Goal: Information Seeking & Learning: Learn about a topic

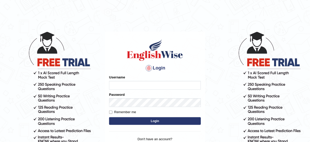
type input "susmitas_parramatta"
click at [144, 120] on button "Login" at bounding box center [155, 121] width 92 height 8
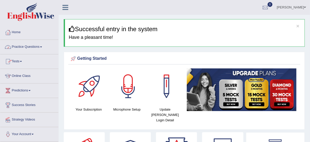
click at [34, 45] on link "Practice Questions" at bounding box center [29, 46] width 58 height 13
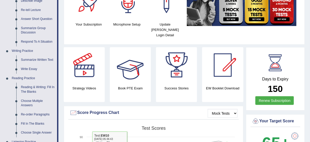
scroll to position [82, 0]
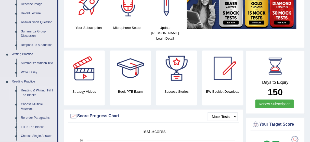
click at [29, 90] on link "Reading & Writing: Fill In The Blanks" at bounding box center [38, 93] width 38 height 14
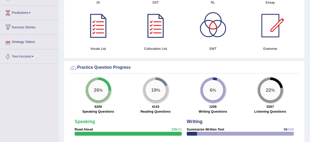
scroll to position [354, 0]
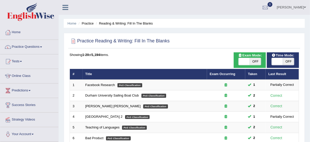
click at [275, 60] on span at bounding box center [277, 61] width 11 height 7
checkbox input "true"
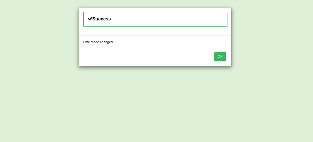
click at [224, 57] on button "OK" at bounding box center [220, 56] width 12 height 9
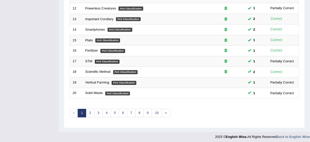
scroll to position [193, 0]
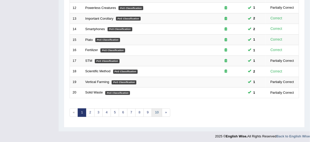
click at [153, 112] on link "10" at bounding box center [157, 112] width 10 height 8
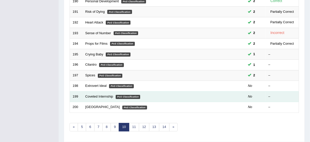
scroll to position [193, 0]
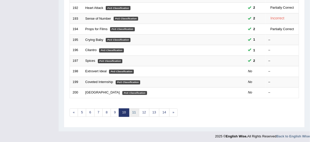
click at [130, 110] on link "11" at bounding box center [134, 112] width 10 height 8
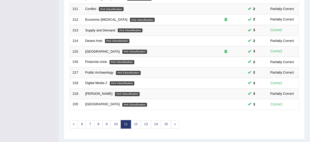
scroll to position [193, 0]
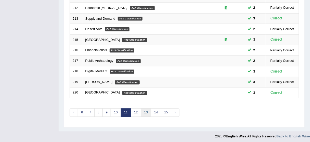
click at [141, 108] on link "13" at bounding box center [146, 112] width 10 height 8
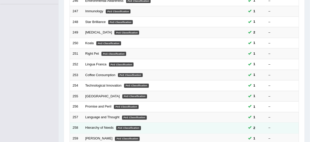
scroll to position [173, 0]
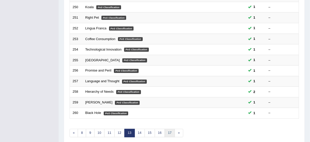
click at [168, 130] on link "17" at bounding box center [170, 133] width 10 height 8
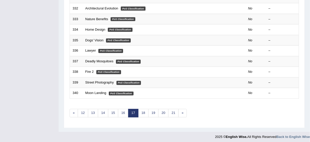
scroll to position [193, 0]
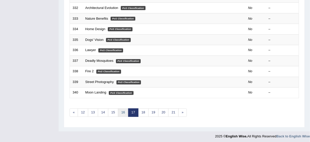
click at [123, 112] on link "16" at bounding box center [123, 112] width 10 height 8
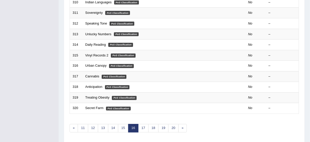
scroll to position [193, 0]
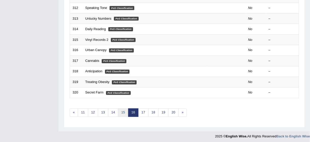
click at [121, 109] on link "15" at bounding box center [123, 112] width 10 height 8
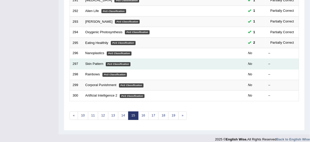
scroll to position [193, 0]
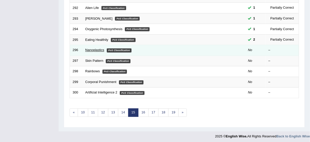
click at [97, 48] on link "Nanoplastics" at bounding box center [94, 50] width 19 height 4
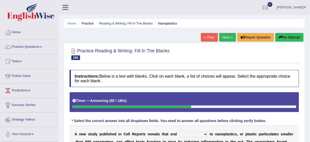
click at [282, 36] on button "Re-Attempt" at bounding box center [289, 37] width 28 height 9
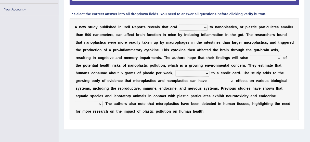
scroll to position [62, 0]
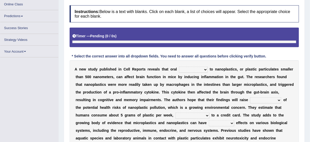
click at [203, 69] on select "arrangement indifference exposure aversion" at bounding box center [193, 70] width 29 height 6
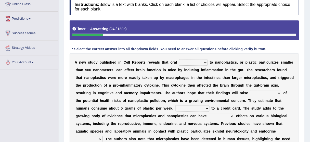
click at [193, 60] on select "arrangement indifference exposure aversion" at bounding box center [193, 62] width 29 height 6
select select "exposure"
click at [179, 59] on select "arrangement indifference exposure aversion" at bounding box center [193, 62] width 29 height 6
click at [187, 61] on select "arrangement indifference exposure aversion" at bounding box center [193, 62] width 29 height 6
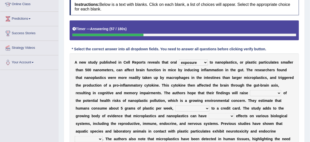
click at [260, 91] on select "compensation data awareness access" at bounding box center [265, 93] width 31 height 6
select select "awareness"
click at [250, 90] on select "compensation data awareness access" at bounding box center [265, 93] width 31 height 6
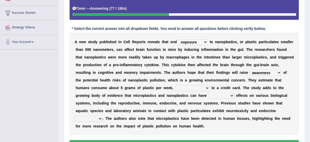
click at [181, 83] on div "A n e w s t u d y p u b l i s h e d i n C e l l R e p o r t s r e v e a l s t h…" at bounding box center [184, 84] width 229 height 102
click at [181, 85] on select "the equivalence its equivalence equivalent that equivalent" at bounding box center [192, 88] width 34 height 6
select select "equivalent"
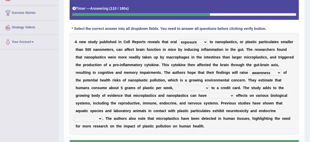
click at [175, 85] on select "the equivalence its equivalence equivalent that equivalent" at bounding box center [192, 88] width 34 height 6
click at [209, 97] on select "neutral adverse flawed declining" at bounding box center [221, 96] width 25 height 6
select select "adverse"
click at [209, 93] on select "neutral adverse flawed declining" at bounding box center [221, 96] width 25 height 6
click at [102, 115] on select "controversy disruption stability labor" at bounding box center [89, 118] width 28 height 6
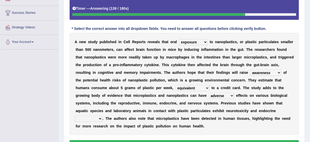
click at [102, 115] on select "controversy disruption stability labor" at bounding box center [89, 118] width 28 height 6
select select "disruption"
click at [102, 115] on select "controversy disruption stability labor" at bounding box center [89, 118] width 28 height 6
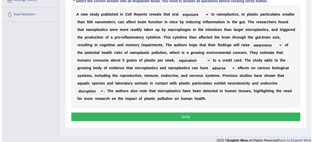
scroll to position [126, 0]
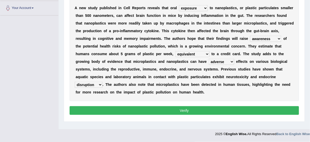
click at [245, 112] on button "Verify" at bounding box center [184, 110] width 229 height 9
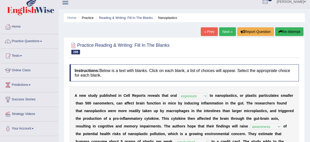
scroll to position [0, 0]
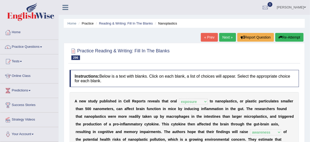
click at [229, 37] on link "Next »" at bounding box center [227, 37] width 17 height 9
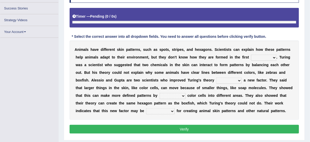
click at [275, 57] on div "A n i m a l s h a v e d i f f e r e n t s k i n p a t t e r n s , s u c h a s s…" at bounding box center [184, 80] width 229 height 79
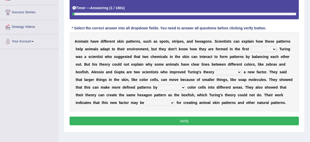
click at [273, 48] on select "place moment instance phase" at bounding box center [263, 49] width 25 height 6
click at [265, 48] on select "place moment instance phase" at bounding box center [263, 49] width 25 height 6
select select "phase"
click at [251, 46] on select "place moment instance phase" at bounding box center [263, 49] width 25 height 6
click at [258, 47] on select "place moment instance phase" at bounding box center [263, 49] width 25 height 6
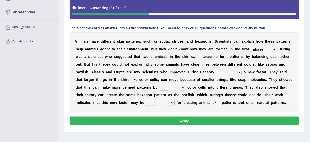
click at [257, 47] on select "place moment instance phase" at bounding box center [263, 49] width 25 height 6
click at [236, 70] on select "to add if added adding by adding" at bounding box center [228, 72] width 25 height 6
click at [233, 70] on select "to add if added adding by adding" at bounding box center [228, 72] width 25 height 6
select select "by adding"
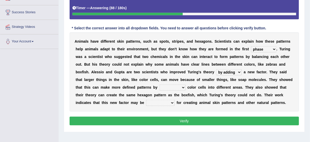
click at [216, 69] on select "to add if added adding by adding" at bounding box center [228, 72] width 25 height 6
click at [180, 85] on select "involving dropping separating eliminating" at bounding box center [173, 87] width 26 height 6
click at [160, 84] on select "involving dropping separating eliminating" at bounding box center [173, 87] width 26 height 6
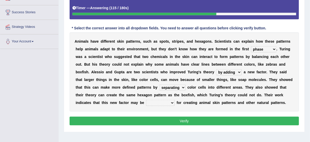
click at [169, 85] on select "involving dropping separating eliminating" at bounding box center [173, 87] width 26 height 6
click at [160, 84] on select "involving dropping separating eliminating" at bounding box center [173, 87] width 26 height 6
click at [173, 87] on select "involving dropping separating eliminating" at bounding box center [173, 87] width 26 height 6
select select "separating"
click at [160, 84] on select "involving dropping separating eliminating" at bounding box center [173, 87] width 26 height 6
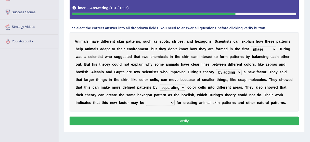
click at [165, 102] on select "independent modest favorable crucial" at bounding box center [160, 103] width 29 height 6
select select "crucial"
click at [146, 100] on select "independent modest favorable crucial" at bounding box center [160, 103] width 29 height 6
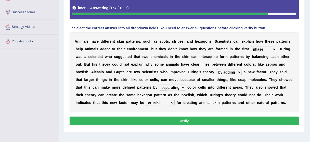
click at [160, 102] on select "independent modest favorable crucial" at bounding box center [160, 103] width 29 height 6
click at [169, 89] on select "involving dropping separating eliminating" at bounding box center [173, 87] width 26 height 6
click at [170, 87] on select "involving dropping separating eliminating" at bounding box center [173, 87] width 26 height 6
select select "involving"
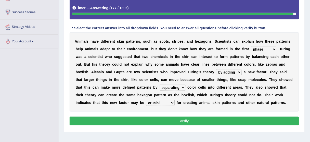
click at [160, 84] on select "involving dropping separating eliminating" at bounding box center [173, 87] width 26 height 6
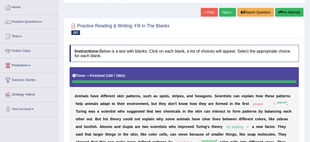
scroll to position [11, 0]
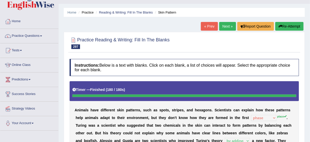
click at [286, 25] on button "Re-Attempt" at bounding box center [289, 26] width 28 height 9
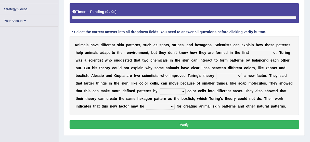
scroll to position [106, 0]
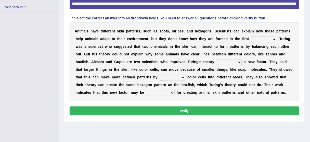
click at [267, 53] on div "A n i m a l s h a v e d i f f e r e n t s k i n p a t t e r n s , s u c h a s s…" at bounding box center [184, 61] width 229 height 79
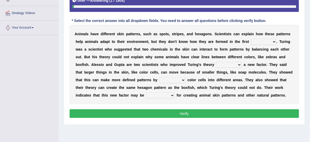
select select "place"
click at [251, 39] on select "place moment instance phase" at bounding box center [263, 42] width 25 height 6
click at [221, 63] on select "to add if added adding by adding" at bounding box center [228, 65] width 25 height 6
select select "by adding"
click at [216, 62] on select "to add if added adding by adding" at bounding box center [228, 65] width 25 height 6
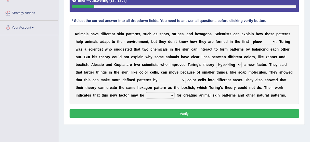
click at [171, 78] on select "involving dropping separating eliminating" at bounding box center [173, 80] width 26 height 6
select select "separating"
click at [160, 77] on select "involving dropping separating eliminating" at bounding box center [173, 80] width 26 height 6
click at [165, 94] on select "independent modest favorable crucial" at bounding box center [160, 95] width 29 height 6
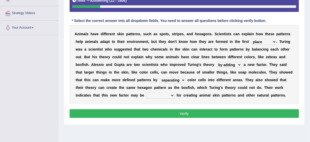
click at [165, 94] on select "independent modest favorable crucial" at bounding box center [160, 95] width 29 height 6
select select "crucial"
click at [146, 92] on select "independent modest favorable crucial" at bounding box center [160, 95] width 29 height 6
click at [175, 112] on button "Verify" at bounding box center [184, 113] width 229 height 9
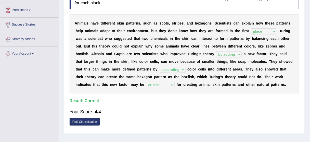
scroll to position [25, 0]
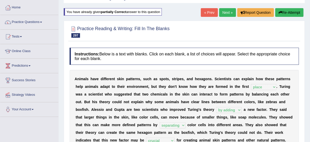
click at [224, 9] on link "Next »" at bounding box center [227, 12] width 17 height 9
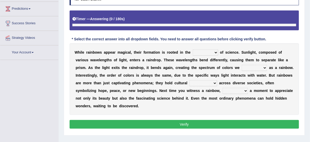
scroll to position [93, 0]
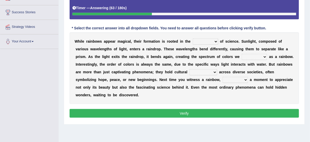
click at [204, 40] on select "routes shadows facilities principles" at bounding box center [205, 41] width 25 height 6
select select "principles"
click at [193, 38] on select "routes shadows facilities principles" at bounding box center [205, 41] width 25 height 6
click at [201, 41] on select "routes shadows facilities principles" at bounding box center [205, 41] width 25 height 6
click at [201, 42] on select "routes shadows facilities principles" at bounding box center [205, 41] width 25 height 6
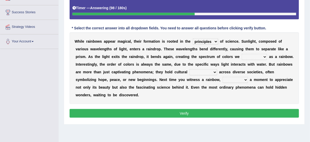
click at [201, 43] on select "routes shadows facilities principles" at bounding box center [205, 41] width 25 height 6
click at [260, 55] on select "pervade permeate perturb perceive" at bounding box center [254, 57] width 25 height 6
select select "perceive"
click at [242, 54] on select "pervade permeate perturb perceive" at bounding box center [254, 57] width 25 height 6
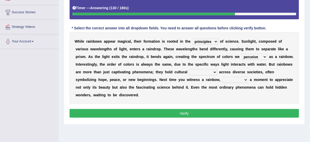
click at [255, 54] on select "pervade permeate perturb perceive" at bounding box center [254, 57] width 25 height 6
click at [207, 70] on select "factor foundation significance certainty" at bounding box center [203, 72] width 28 height 6
select select "significance"
click at [189, 69] on select "factor foundation significance certainty" at bounding box center [203, 72] width 28 height 6
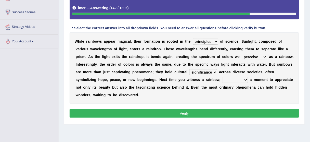
click at [236, 80] on select "pull take yield offer" at bounding box center [235, 80] width 25 height 6
select select "take"
click at [223, 77] on select "pull take yield offer" at bounding box center [235, 80] width 25 height 6
click at [203, 40] on select "routes shadows facilities principles" at bounding box center [205, 41] width 25 height 6
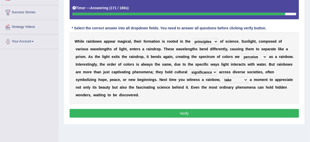
click at [193, 111] on button "Verify" at bounding box center [184, 113] width 229 height 9
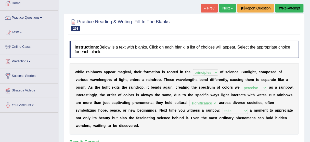
scroll to position [11, 0]
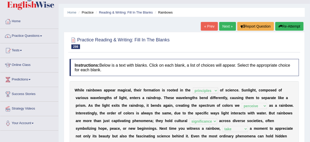
click at [226, 26] on link "Next »" at bounding box center [227, 26] width 17 height 9
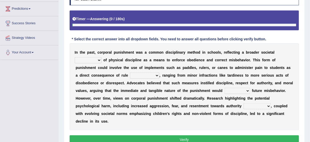
scroll to position [93, 0]
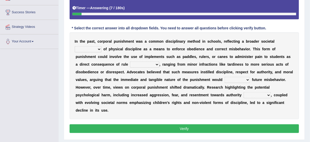
click at [100, 49] on select "acceptable accept acceptance accepting" at bounding box center [88, 49] width 27 height 6
click at [156, 89] on div "I n t h e p a s t , c o r p o r a l p u n i s h m e n t w a s a c o m m o n d i…" at bounding box center [184, 75] width 229 height 87
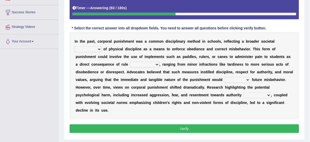
click at [98, 46] on select "acceptable accept acceptance accepting" at bounding box center [88, 49] width 27 height 6
select select "acceptance"
click at [75, 46] on select "acceptable accept acceptance accepting" at bounding box center [88, 49] width 27 height 6
click at [139, 63] on select "disapprovals formations instruments violations" at bounding box center [144, 64] width 29 height 6
select select "formations"
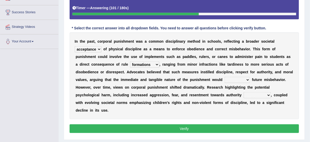
click at [130, 61] on select "disapprovals formations instruments violations" at bounding box center [144, 64] width 29 height 6
click at [95, 46] on select "acceptable accept acceptance accepting" at bounding box center [88, 49] width 27 height 6
click at [145, 64] on select "disapprovals formations instruments violations" at bounding box center [144, 64] width 29 height 6
click at [146, 64] on select "disapprovals formations instruments violations" at bounding box center [144, 64] width 29 height 6
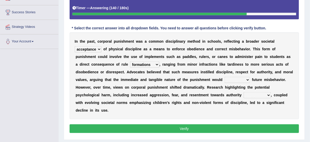
click at [236, 79] on select "predict fight deter neglect" at bounding box center [237, 80] width 25 height 6
click at [225, 77] on select "predict fight deter neglect" at bounding box center [237, 80] width 25 height 6
click at [255, 94] on select "sponsors phenomena figures artifacts" at bounding box center [257, 95] width 27 height 6
click at [239, 75] on div "I n t h e p a s t , c o r p o r a l p u n i s h m e n t w a s a c o m m o n d i…" at bounding box center [184, 75] width 229 height 87
click at [238, 77] on select "predict fight deter neglect" at bounding box center [237, 80] width 25 height 6
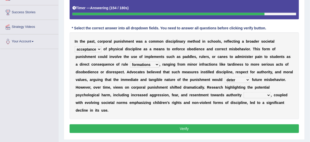
select select "predict"
click at [225, 77] on select "predict fight deter neglect" at bounding box center [237, 80] width 25 height 6
click at [260, 95] on select "sponsors phenomena figures artifacts" at bounding box center [257, 95] width 27 height 6
click at [244, 92] on select "sponsors phenomena figures artifacts" at bounding box center [257, 95] width 27 height 6
click at [258, 95] on select "sponsors phenomena figures artifacts" at bounding box center [257, 95] width 27 height 6
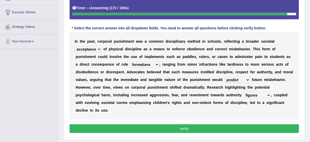
select select "phenomena"
click at [244, 92] on select "sponsors phenomena figures artifacts" at bounding box center [257, 95] width 27 height 6
click at [259, 96] on select "sponsors phenomena figures artifacts" at bounding box center [257, 95] width 27 height 6
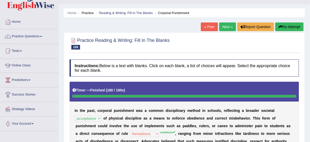
scroll to position [4, 0]
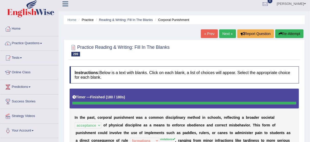
click at [297, 35] on button "Re-Attempt" at bounding box center [289, 33] width 28 height 9
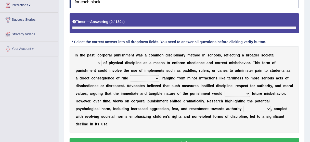
scroll to position [100, 0]
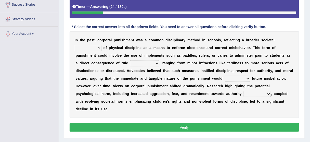
click at [97, 47] on select "acceptable accept acceptance accepting" at bounding box center [88, 48] width 27 height 6
select select "acceptance"
click at [75, 45] on select "acceptable accept acceptance accepting" at bounding box center [88, 48] width 27 height 6
click at [146, 60] on select "disapprovals formations instruments violations" at bounding box center [144, 63] width 29 height 6
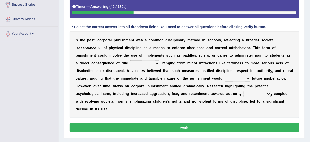
click at [148, 60] on select "disapprovals formations instruments violations" at bounding box center [144, 63] width 29 height 6
select select "violations"
click at [130, 60] on select "disapprovals formations instruments violations" at bounding box center [144, 63] width 29 height 6
click at [247, 78] on select "predict fight deter neglect" at bounding box center [237, 78] width 25 height 6
click at [246, 78] on select "predict fight deter neglect" at bounding box center [237, 78] width 25 height 6
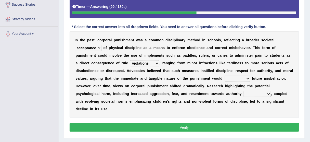
click at [242, 75] on select "predict fight deter neglect" at bounding box center [237, 78] width 25 height 6
click at [245, 77] on select "predict fight deter neglect" at bounding box center [237, 78] width 25 height 6
select select "deter"
click at [225, 75] on select "predict fight deter neglect" at bounding box center [237, 78] width 25 height 6
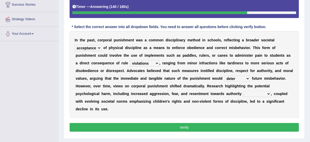
click at [258, 91] on select "sponsors phenomena figures artifacts" at bounding box center [257, 94] width 27 height 6
select select "figures"
click at [244, 91] on select "sponsors phenomena figures artifacts" at bounding box center [257, 94] width 27 height 6
click at [243, 124] on button "Verify" at bounding box center [184, 127] width 229 height 9
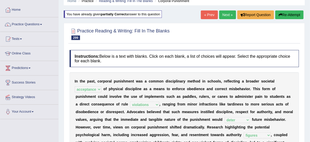
scroll to position [19, 0]
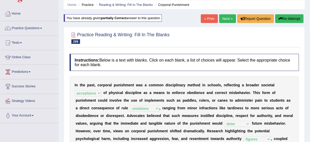
click at [228, 18] on link "Next »" at bounding box center [227, 18] width 17 height 9
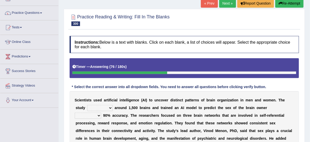
scroll to position [31, 0]
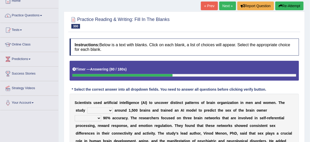
click at [287, 7] on button "Re-Attempt" at bounding box center [289, 6] width 28 height 9
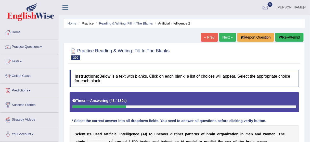
click at [290, 32] on div "Home Practice Reading & Writing: Fill In The Blanks Artificial Intelligence 2 «…" at bounding box center [184, 127] width 251 height 255
click at [282, 40] on button "Re-Attempt" at bounding box center [289, 37] width 28 height 9
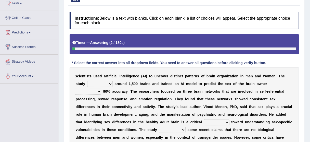
scroll to position [65, 0]
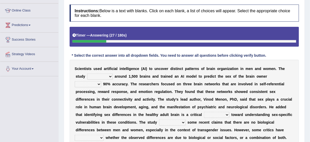
click at [109, 76] on select "scanned consulted polished wrapped" at bounding box center [99, 76] width 25 height 6
click at [107, 76] on select "scanned consulted polished wrapped" at bounding box center [99, 76] width 25 height 6
select select "scanned"
click at [87, 73] on select "scanned consulted polished wrapped" at bounding box center [99, 76] width 25 height 6
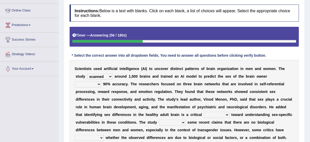
click at [100, 74] on select "scanned consulted polished wrapped" at bounding box center [99, 76] width 25 height 6
click at [98, 73] on select "scanned consulted polished wrapped" at bounding box center [99, 76] width 25 height 6
click at [94, 81] on select "lacking concerning into with" at bounding box center [88, 84] width 27 height 6
click at [94, 82] on select "lacking concerning into with" at bounding box center [88, 84] width 27 height 6
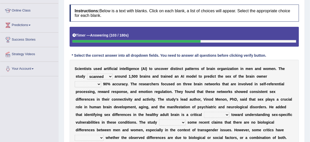
select select "with"
click at [75, 81] on select "lacking concerning into with" at bounding box center [88, 84] width 27 height 6
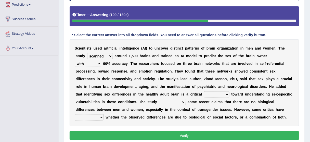
click at [211, 93] on select "scale race step retail" at bounding box center [216, 94] width 25 height 6
click at [210, 93] on select "scale race step retail" at bounding box center [216, 94] width 25 height 6
select select "step"
click at [204, 91] on select "scale race step retail" at bounding box center [216, 94] width 25 height 6
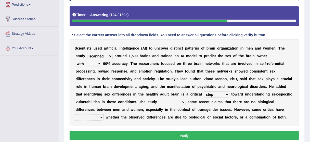
click at [175, 101] on select "degrades constitutes echoes contradicts" at bounding box center [172, 102] width 27 height 6
select select "echoes"
click at [159, 99] on select "degrades constitutes echoes contradicts" at bounding box center [172, 102] width 27 height 6
click at [174, 101] on select "degrades constitutes echoes contradicts" at bounding box center [172, 102] width 27 height 6
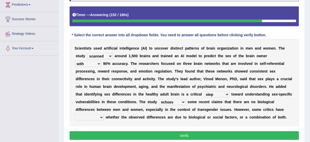
click at [102, 116] on select "programmed questioned offended catered" at bounding box center [89, 117] width 29 height 6
select select "questioned"
click at [75, 114] on select "programmed questioned offended catered" at bounding box center [89, 117] width 29 height 6
click at [172, 137] on button "Verify" at bounding box center [184, 135] width 229 height 9
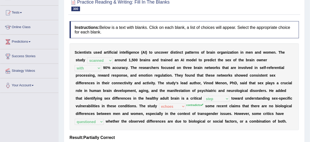
scroll to position [0, 0]
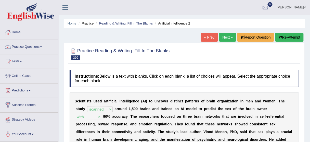
click at [230, 35] on link "Next »" at bounding box center [227, 37] width 17 height 9
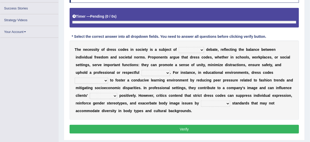
scroll to position [93, 0]
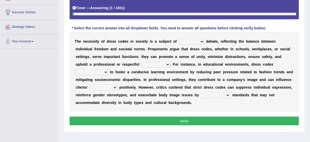
click at [192, 40] on select "leading ongoing rapid strict" at bounding box center [191, 41] width 25 height 6
select select "ongoing"
click at [179, 38] on select "leading ongoing rapid strict" at bounding box center [191, 41] width 25 height 6
click at [190, 41] on select "leading ongoing rapid strict" at bounding box center [191, 41] width 25 height 6
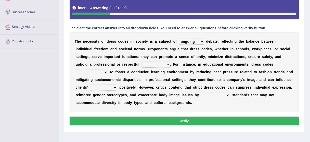
click at [151, 63] on select "atmosphere void terrain combination" at bounding box center [155, 64] width 29 height 6
select select "combination"
click at [141, 61] on select "atmosphere void terrain combination" at bounding box center [155, 64] width 29 height 6
click at [108, 69] on select "has believed believe are believed will be believed" at bounding box center [91, 72] width 33 height 6
select select "are believed"
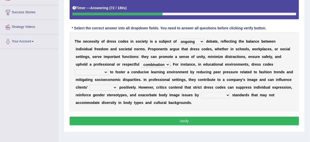
click at [108, 69] on select "has believed believe are believed will be believed" at bounding box center [91, 72] width 33 height 6
click at [98, 85] on select "purchases authority range perceptions" at bounding box center [104, 87] width 28 height 6
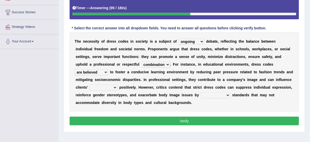
click at [99, 87] on select "purchases authority range perceptions" at bounding box center [104, 87] width 28 height 6
select select "perceptions"
click at [90, 84] on select "purchases authority range perceptions" at bounding box center [104, 87] width 28 height 6
click at [201, 93] on select "singularizing imposing overrating verifying" at bounding box center [215, 95] width 29 height 6
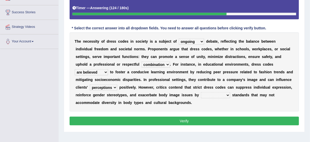
click at [202, 93] on select "singularizing imposing overrating verifying" at bounding box center [215, 95] width 29 height 6
select select "overrating"
click at [201, 92] on select "singularizing imposing overrating verifying" at bounding box center [215, 95] width 29 height 6
click at [197, 122] on button "Verify" at bounding box center [184, 120] width 229 height 9
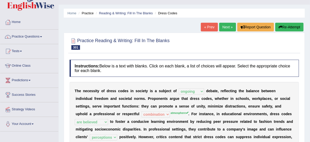
scroll to position [20, 0]
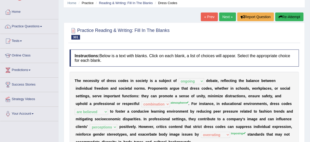
click at [296, 17] on button "Re-Attempt" at bounding box center [289, 16] width 28 height 9
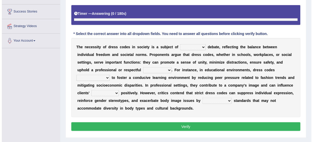
scroll to position [106, 0]
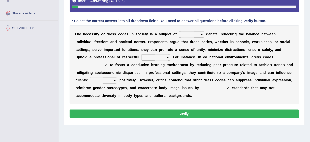
click at [201, 36] on select "leading ongoing rapid strict" at bounding box center [191, 34] width 25 height 6
select select "ongoing"
click at [179, 31] on select "leading ongoing rapid strict" at bounding box center [191, 34] width 25 height 6
click at [144, 56] on select "atmosphere void terrain combination" at bounding box center [155, 57] width 29 height 6
select select "atmosphere"
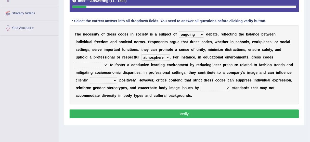
click at [141, 54] on select "atmosphere void terrain combination" at bounding box center [155, 57] width 29 height 6
click at [97, 79] on select "purchases authority range perceptions" at bounding box center [104, 80] width 28 height 6
select select "perceptions"
click at [90, 77] on select "purchases authority range perceptions" at bounding box center [104, 80] width 28 height 6
click at [201, 85] on select "singularizing imposing overrating verifying" at bounding box center [215, 88] width 29 height 6
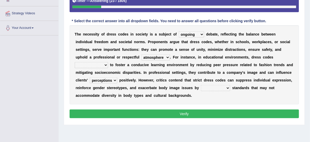
select select "imposing"
click at [201, 85] on select "singularizing imposing overrating verifying" at bounding box center [215, 88] width 29 height 6
click at [186, 113] on button "Verify" at bounding box center [184, 113] width 229 height 9
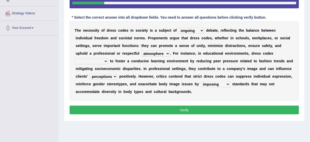
click at [108, 58] on select "has believed believe are believed will be believed" at bounding box center [91, 61] width 33 height 6
select select "are believed"
click at [108, 58] on select "has believed believe are believed will be believed" at bounding box center [91, 61] width 33 height 6
click at [192, 108] on button "Verify" at bounding box center [184, 110] width 229 height 9
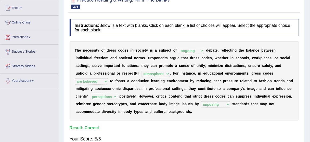
scroll to position [4, 0]
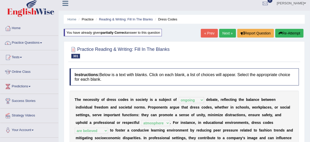
drag, startPoint x: 225, startPoint y: 32, endPoint x: 224, endPoint y: 39, distance: 7.0
click at [225, 32] on link "Next »" at bounding box center [227, 33] width 17 height 9
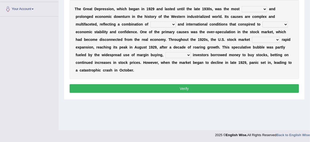
scroll to position [105, 0]
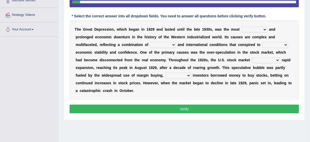
click at [252, 28] on select "guilty intrinsic severe tolerable" at bounding box center [254, 30] width 25 height 6
select select "severe"
click at [242, 27] on select "guilty intrinsic severe tolerable" at bounding box center [254, 30] width 25 height 6
click at [253, 29] on select "guilty intrinsic severe tolerable" at bounding box center [254, 30] width 25 height 6
click at [249, 29] on select "guilty intrinsic severe tolerable" at bounding box center [254, 30] width 25 height 6
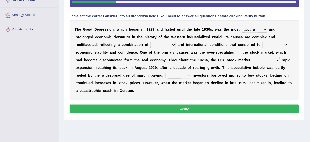
click at [249, 28] on select "guilty intrinsic severe tolerable" at bounding box center [254, 30] width 25 height 6
click at [160, 44] on select "refined sporadic domestic remote" at bounding box center [162, 45] width 25 height 6
select select "domestic"
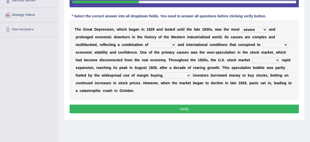
click at [150, 42] on select "refined sporadic domestic remote" at bounding box center [162, 45] width 25 height 6
click at [161, 44] on select "refined sporadic domestic remote" at bounding box center [162, 45] width 25 height 6
click at [268, 44] on select "capsize underline devise undermine" at bounding box center [275, 45] width 25 height 6
click at [263, 42] on select "capsize underline devise undermine" at bounding box center [275, 45] width 25 height 6
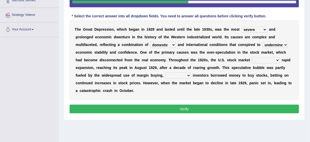
click at [270, 43] on select "capsize underline devise undermine" at bounding box center [275, 45] width 25 height 6
click at [270, 44] on select "capsize underline devise undermine" at bounding box center [275, 45] width 25 height 6
click at [276, 44] on select "capsize underline devise undermine" at bounding box center [275, 45] width 25 height 6
select select "underline"
click at [263, 42] on select "capsize underline devise undermine" at bounding box center [275, 45] width 25 height 6
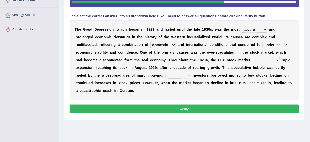
click at [261, 60] on select "moderated underwent defaulted constructed" at bounding box center [266, 60] width 28 height 6
click at [252, 57] on select "moderated underwent defaulted constructed" at bounding box center [266, 60] width 28 height 6
click at [254, 60] on select "moderated underwent defaulted constructed" at bounding box center [266, 60] width 28 height 6
select select "moderated"
click at [252, 57] on select "moderated underwent defaulted constructed" at bounding box center [266, 60] width 28 height 6
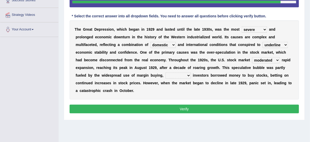
click at [186, 74] on select "which where although then" at bounding box center [177, 75] width 25 height 6
click at [165, 72] on select "which where although then" at bounding box center [177, 75] width 25 height 6
click at [174, 74] on select "which where although then" at bounding box center [177, 75] width 25 height 6
select select "where"
click at [165, 72] on select "which where although then" at bounding box center [177, 75] width 25 height 6
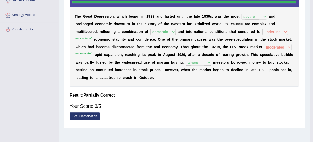
click at [177, 74] on div "T h e G r e a t D e p r e s s i o n , w h i c h b e g a n i n 1 9 2 9 a n d l a…" at bounding box center [185, 37] width 230 height 99
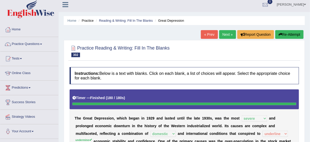
scroll to position [3, 0]
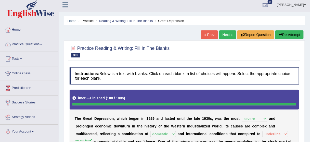
click at [222, 35] on link "Next »" at bounding box center [227, 34] width 17 height 9
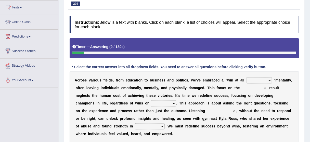
scroll to position [61, 0]
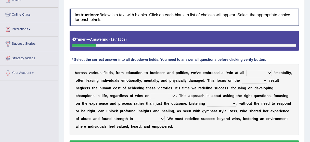
click at [257, 72] on select "marks chances costs parts" at bounding box center [259, 73] width 25 height 6
select select "costs"
click at [247, 70] on select "marks chances costs parts" at bounding box center [259, 73] width 25 height 6
click at [257, 80] on select "gain fate late end" at bounding box center [254, 80] width 25 height 6
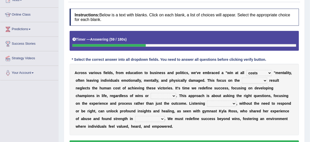
click at [257, 80] on select "gain fate late end" at bounding box center [254, 80] width 25 height 6
select select "end"
click at [242, 77] on select "gain fate late end" at bounding box center [254, 80] width 25 height 6
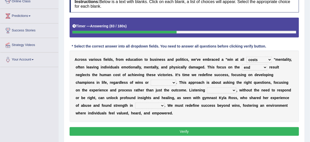
scroll to position [82, 0]
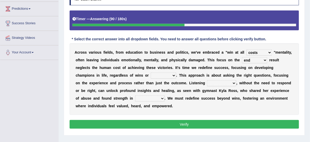
click at [151, 74] on select "feats beats losses loses" at bounding box center [163, 75] width 25 height 6
select select "losses"
click at [151, 72] on select "feats beats losses loses" at bounding box center [163, 75] width 25 height 6
click at [151, 74] on select "feats beats losses loses" at bounding box center [163, 75] width 25 height 6
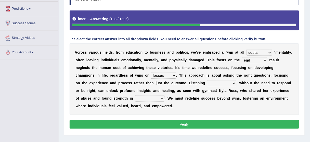
click at [151, 74] on select "feats beats losses loses" at bounding box center [163, 75] width 25 height 6
click at [174, 76] on div "A c r o s s v a r i o u s f i e l d s , f r o m e d u c a t i o n t o b u s i n…" at bounding box center [184, 78] width 229 height 71
click at [214, 83] on select "genuinely successively increasingly generally" at bounding box center [221, 83] width 29 height 6
select select "generally"
click at [207, 80] on select "genuinely successively increasingly generally" at bounding box center [221, 83] width 29 height 6
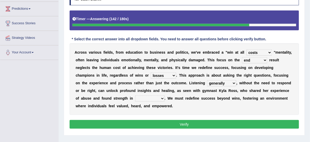
click at [145, 99] on select "hearing being heard having heard been hearing" at bounding box center [150, 98] width 30 height 6
select select "hearing"
click at [135, 95] on select "hearing being heard having heard been hearing" at bounding box center [150, 98] width 30 height 6
click at [209, 82] on select "genuinely successively increasingly generally" at bounding box center [221, 83] width 29 height 6
click at [207, 80] on select "genuinely successively increasingly generally" at bounding box center [221, 83] width 29 height 6
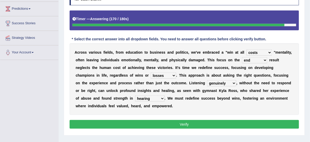
click at [207, 85] on select "genuinely successively increasingly generally" at bounding box center [221, 83] width 29 height 6
select select "generally"
click at [207, 80] on select "genuinely successively increasingly generally" at bounding box center [221, 83] width 29 height 6
click at [207, 84] on select "genuinely successively increasingly generally" at bounding box center [221, 83] width 29 height 6
